Goal: Find specific page/section: Find specific page/section

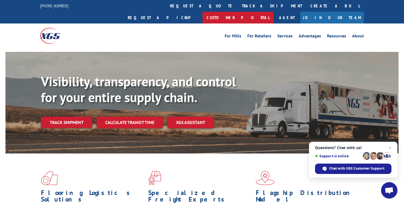
click at [273, 12] on link "Customer Portal" at bounding box center [237, 18] width 71 height 12
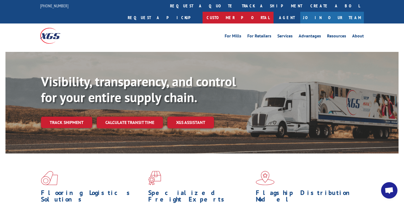
click at [273, 12] on link "Customer Portal" at bounding box center [237, 18] width 71 height 12
